Goal: Task Accomplishment & Management: Use online tool/utility

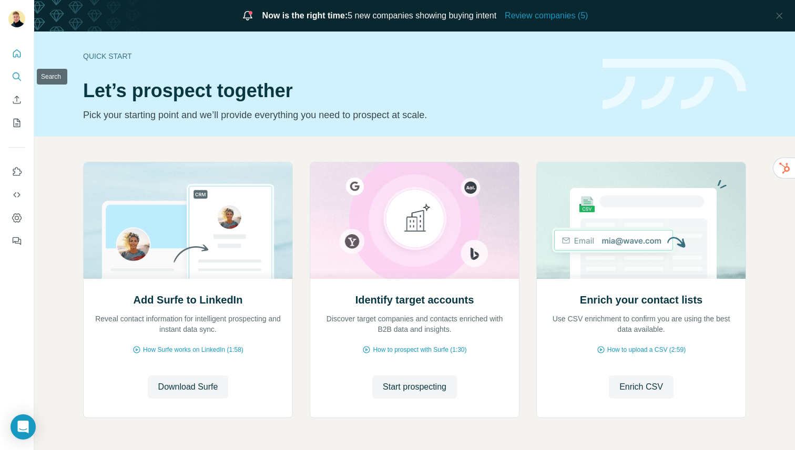
click at [11, 75] on button "Search" at bounding box center [16, 76] width 17 height 19
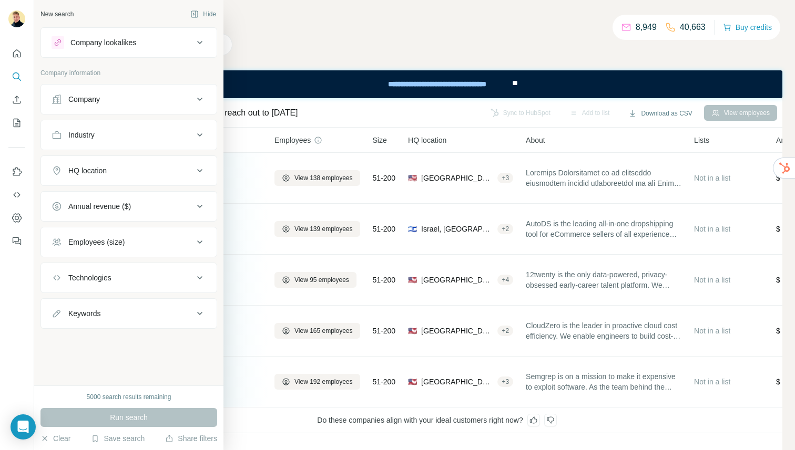
click at [57, 97] on icon at bounding box center [56, 99] width 9 height 9
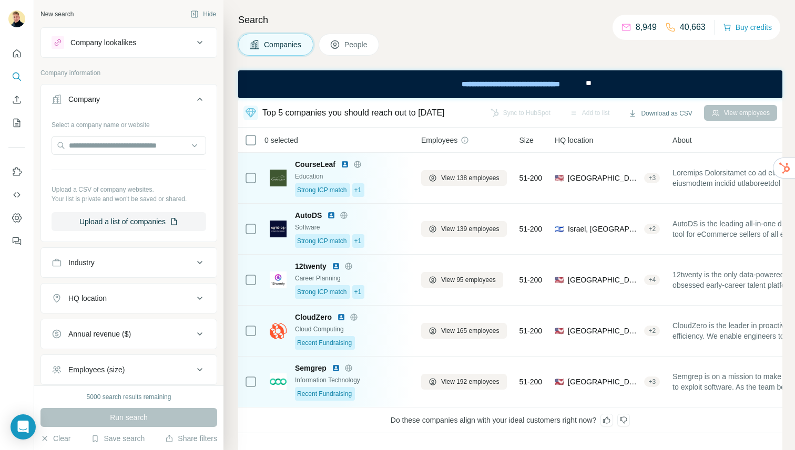
click at [98, 133] on div "Select a company name or website Upload a CSV of company websites. Your list is…" at bounding box center [129, 173] width 155 height 115
click at [96, 146] on input "text" at bounding box center [129, 145] width 155 height 19
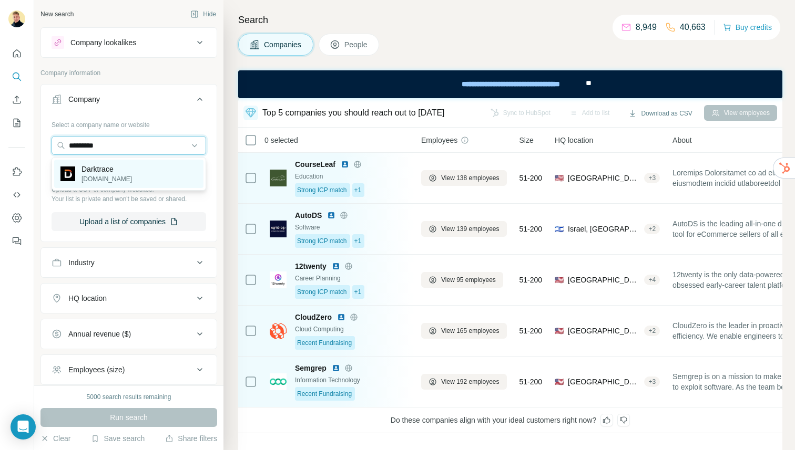
type input "*********"
drag, startPoint x: 129, startPoint y: 174, endPoint x: 124, endPoint y: 173, distance: 5.5
click at [124, 173] on div "Darktrace [DOMAIN_NAME]" at bounding box center [128, 174] width 149 height 28
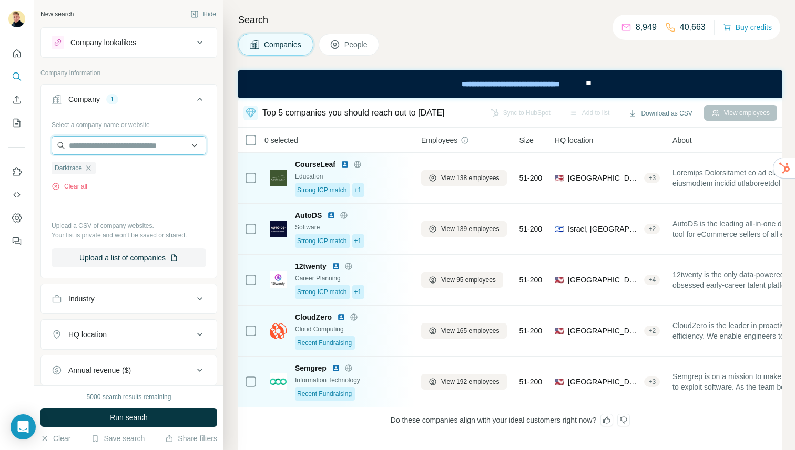
click at [95, 148] on input "text" at bounding box center [129, 145] width 155 height 19
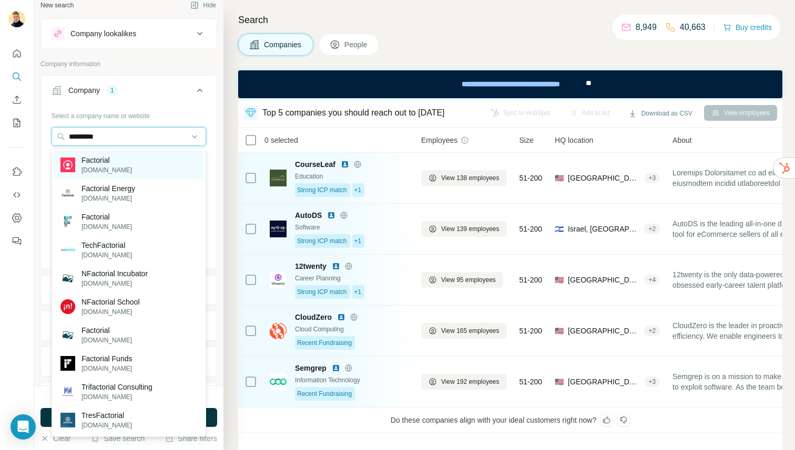
scroll to position [11, 0]
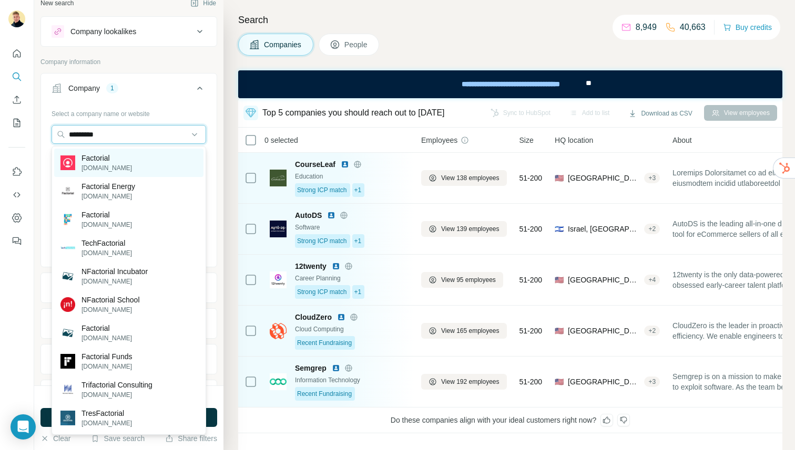
type input "*********"
click at [102, 167] on p "[DOMAIN_NAME]" at bounding box center [106, 167] width 50 height 9
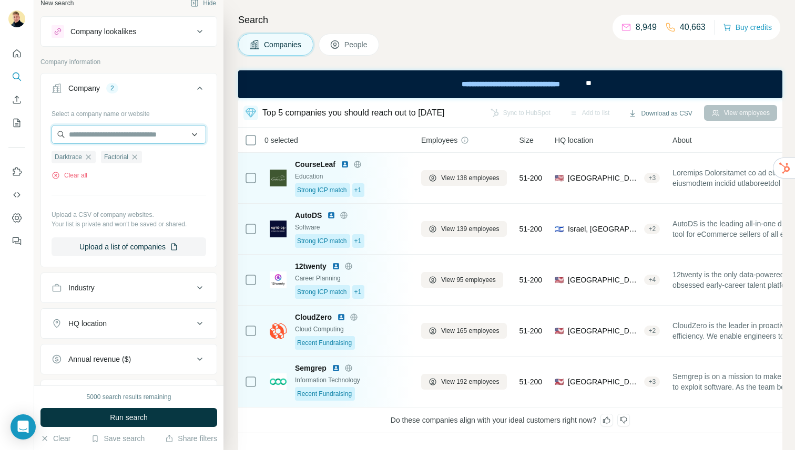
click at [73, 130] on input "text" at bounding box center [129, 134] width 155 height 19
click at [105, 137] on input "text" at bounding box center [129, 134] width 155 height 19
click at [100, 197] on div "Select a company name or website Darktrace Factorial Clear all Upload a CSV of …" at bounding box center [129, 180] width 155 height 151
click at [139, 156] on div "Factorial" at bounding box center [121, 157] width 41 height 13
drag, startPoint x: 130, startPoint y: 153, endPoint x: 131, endPoint y: 147, distance: 6.9
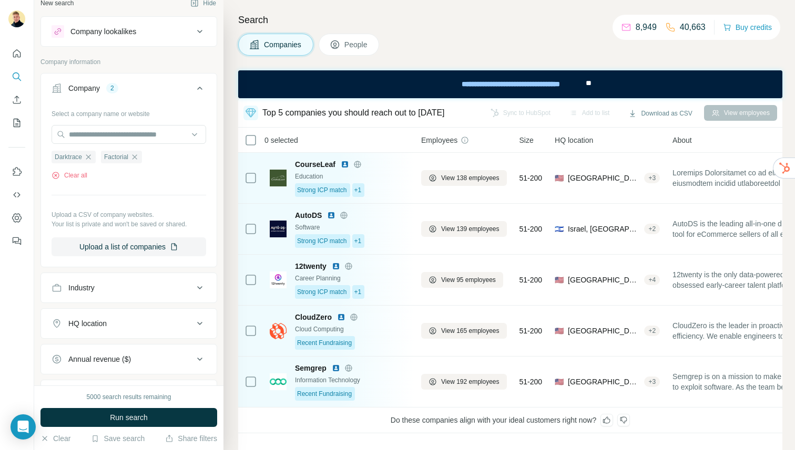
click at [130, 153] on icon "button" at bounding box center [134, 157] width 8 height 8
click at [101, 131] on input "text" at bounding box center [129, 134] width 155 height 19
type input "**********"
drag, startPoint x: 53, startPoint y: 130, endPoint x: 2, endPoint y: 117, distance: 52.6
click at [0, 117] on div "**********" at bounding box center [397, 225] width 795 height 450
